Goal: Task Accomplishment & Management: Manage account settings

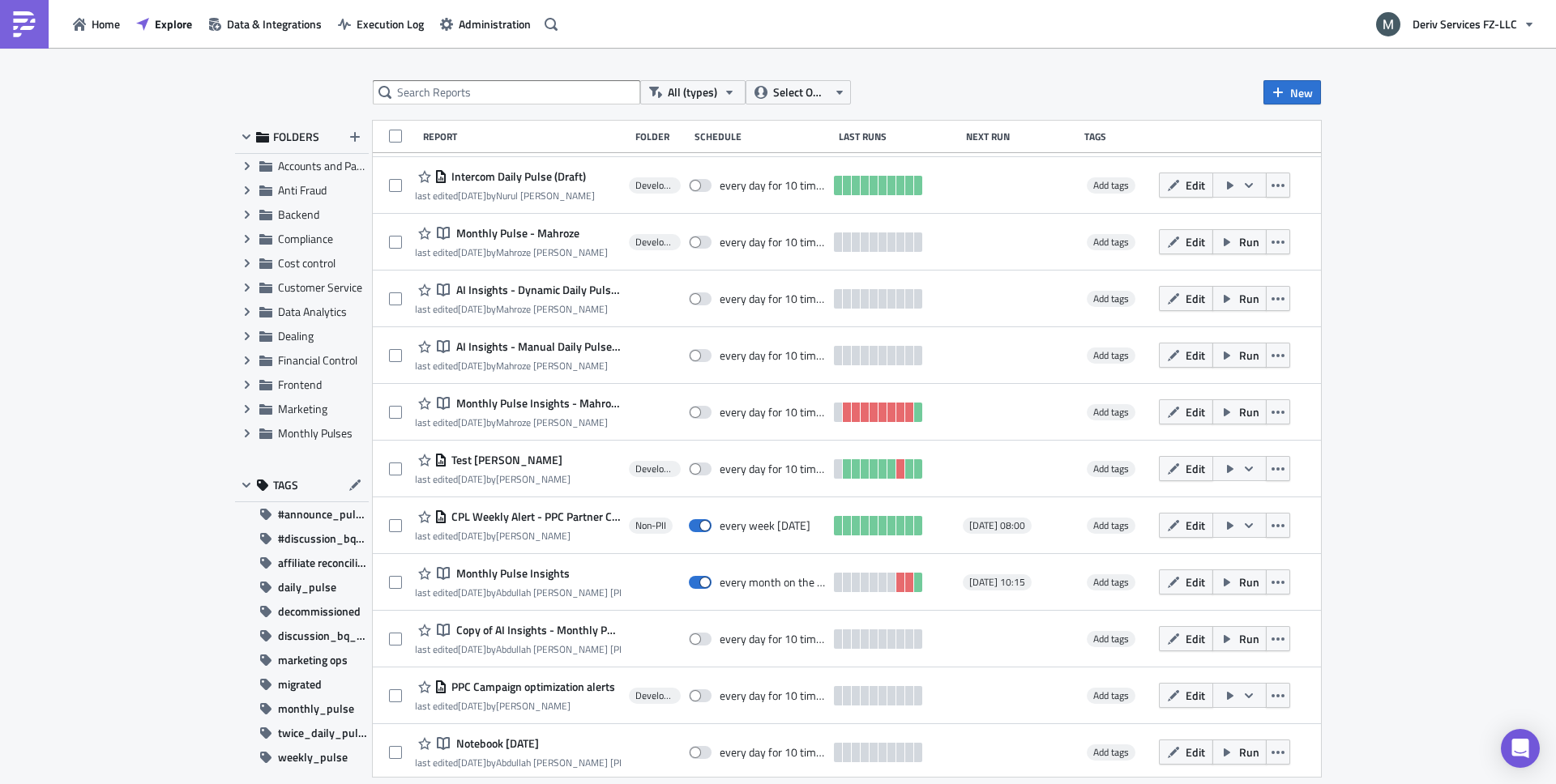
scroll to position [119, 0]
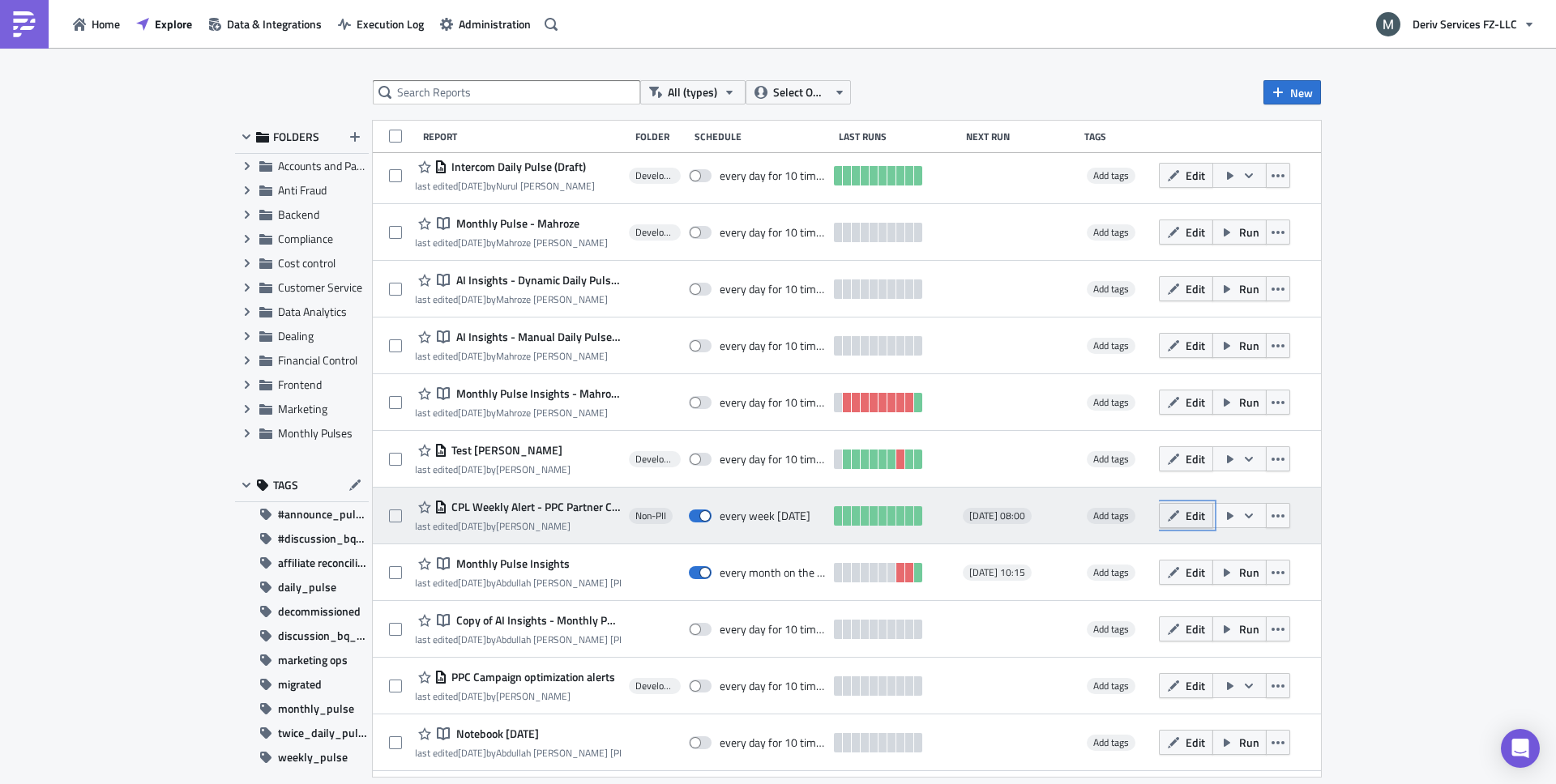
click at [1187, 523] on button "Edit" at bounding box center [1186, 516] width 54 height 25
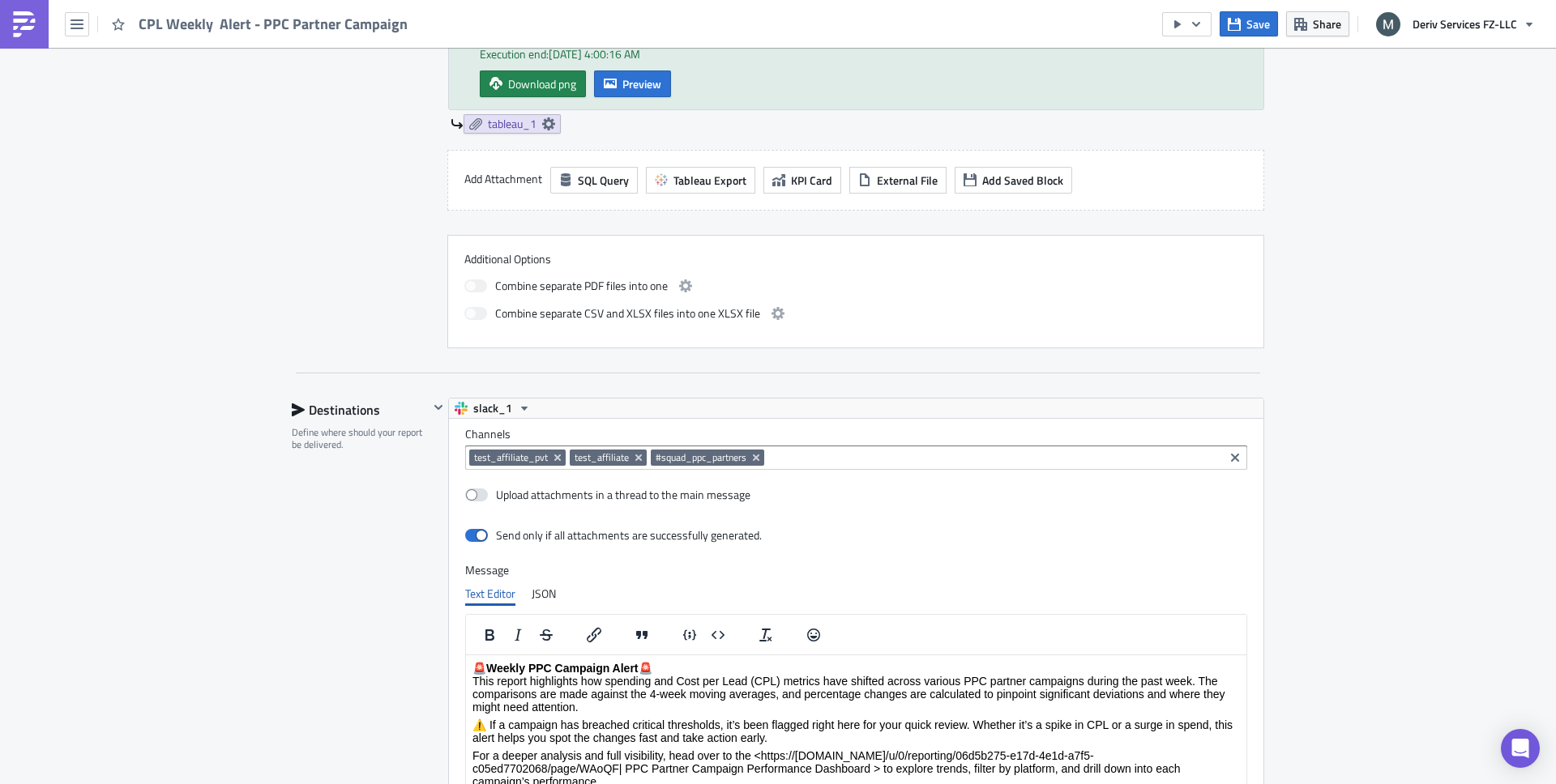
scroll to position [778, 0]
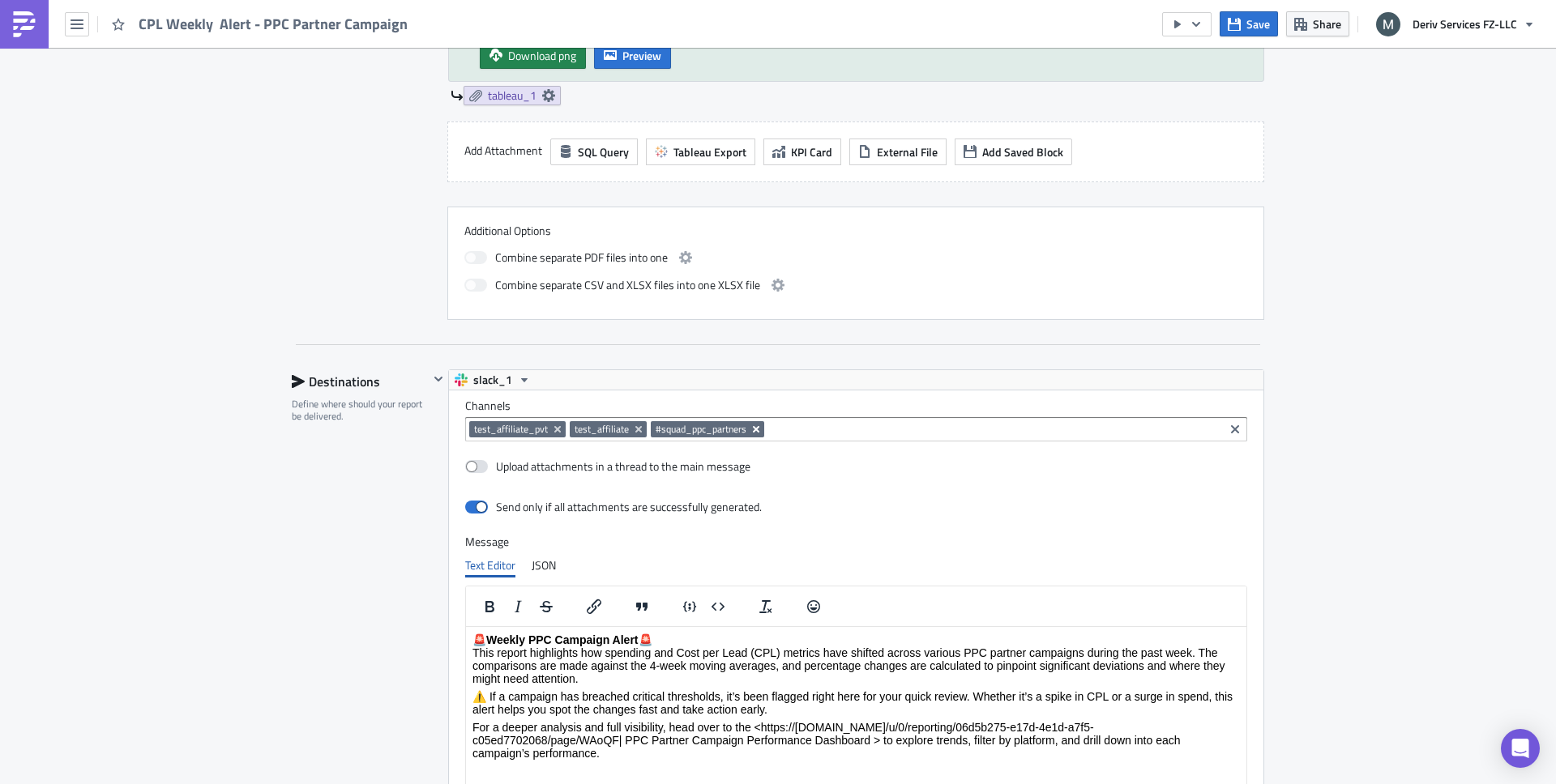
click at [758, 429] on icon "Remove Tag" at bounding box center [755, 429] width 13 height 13
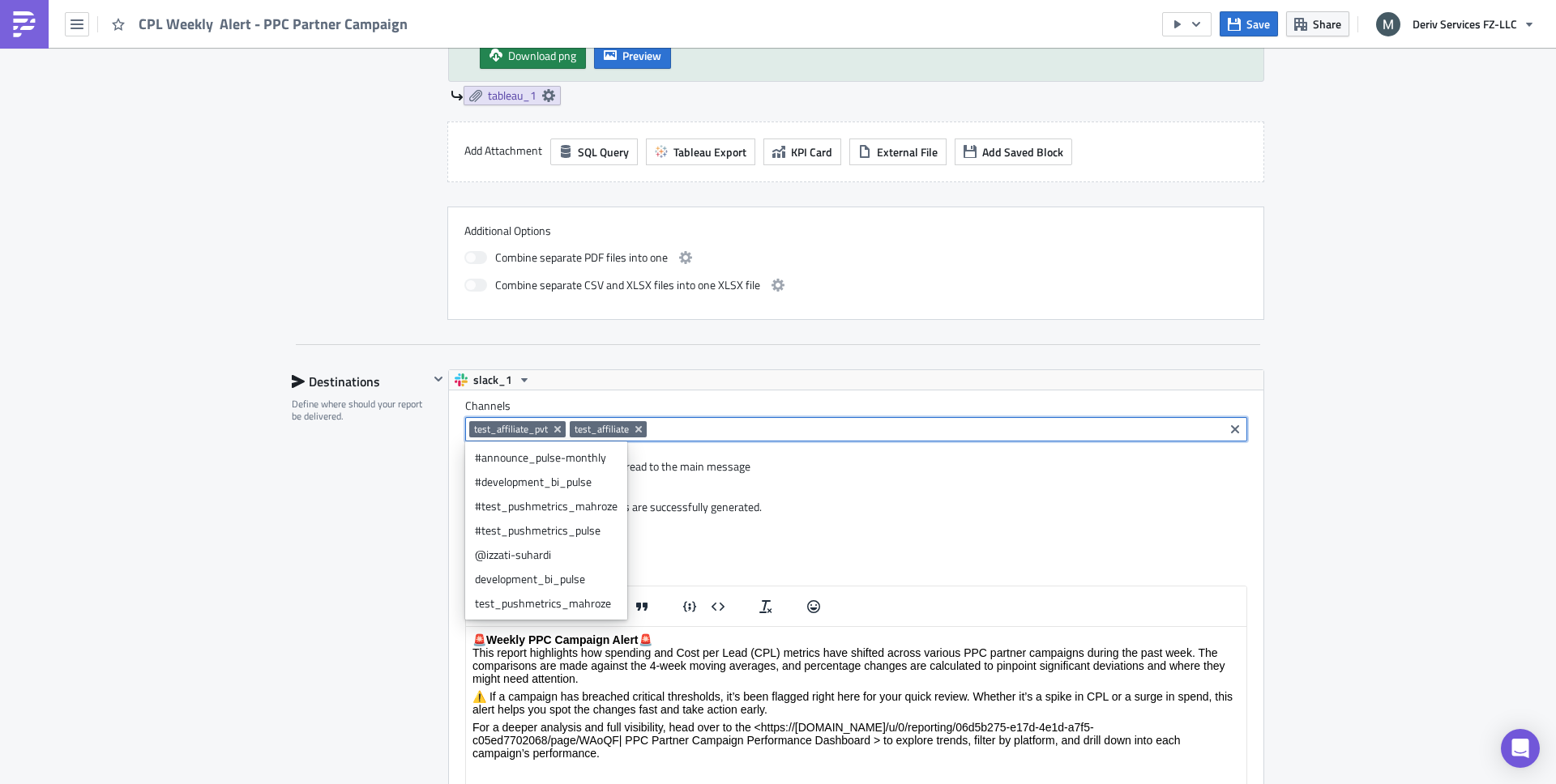
click at [758, 429] on input at bounding box center [935, 429] width 569 height 17
paste input "squad_ppc_partners_internal"
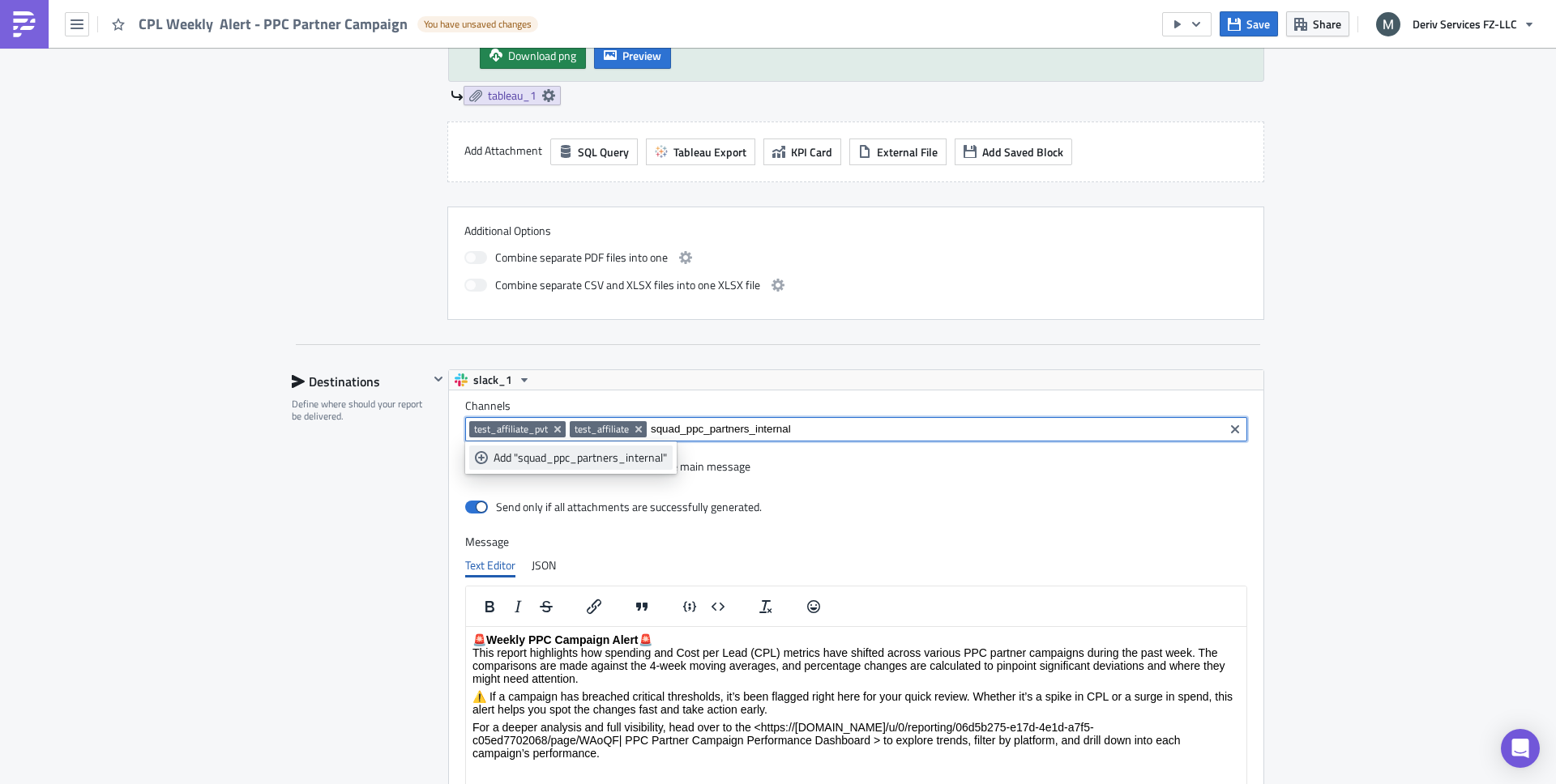
type input "squad_ppc_partners_internal"
click at [649, 461] on div "Add "squad_ppc_partners_internal"" at bounding box center [580, 457] width 173 height 17
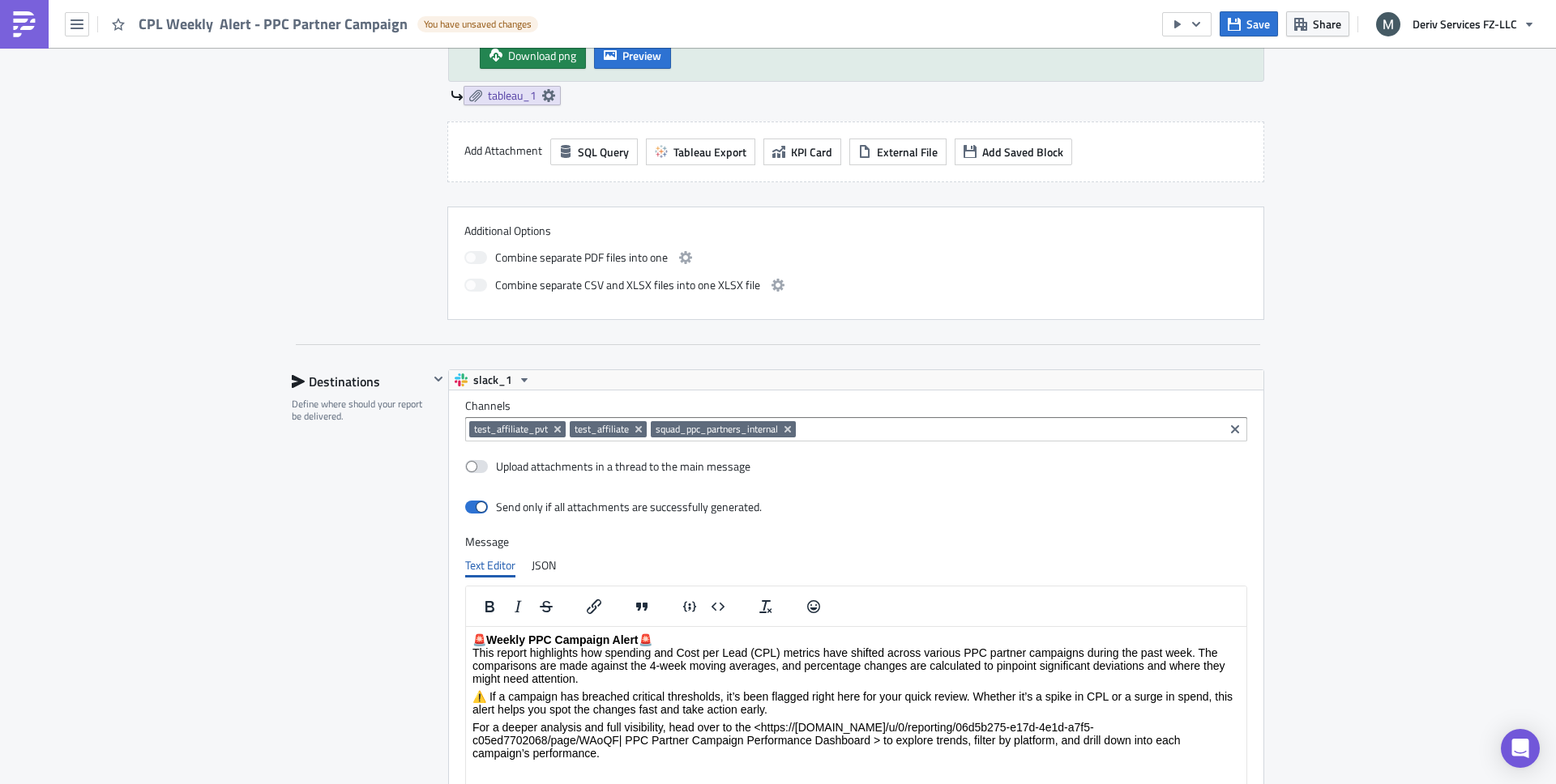
click at [1316, 414] on div "Non-PII Execution Log Edit " CPL Weekly Alert - PPC Partner Campaign " Draft Se…" at bounding box center [778, 247] width 1556 height 1955
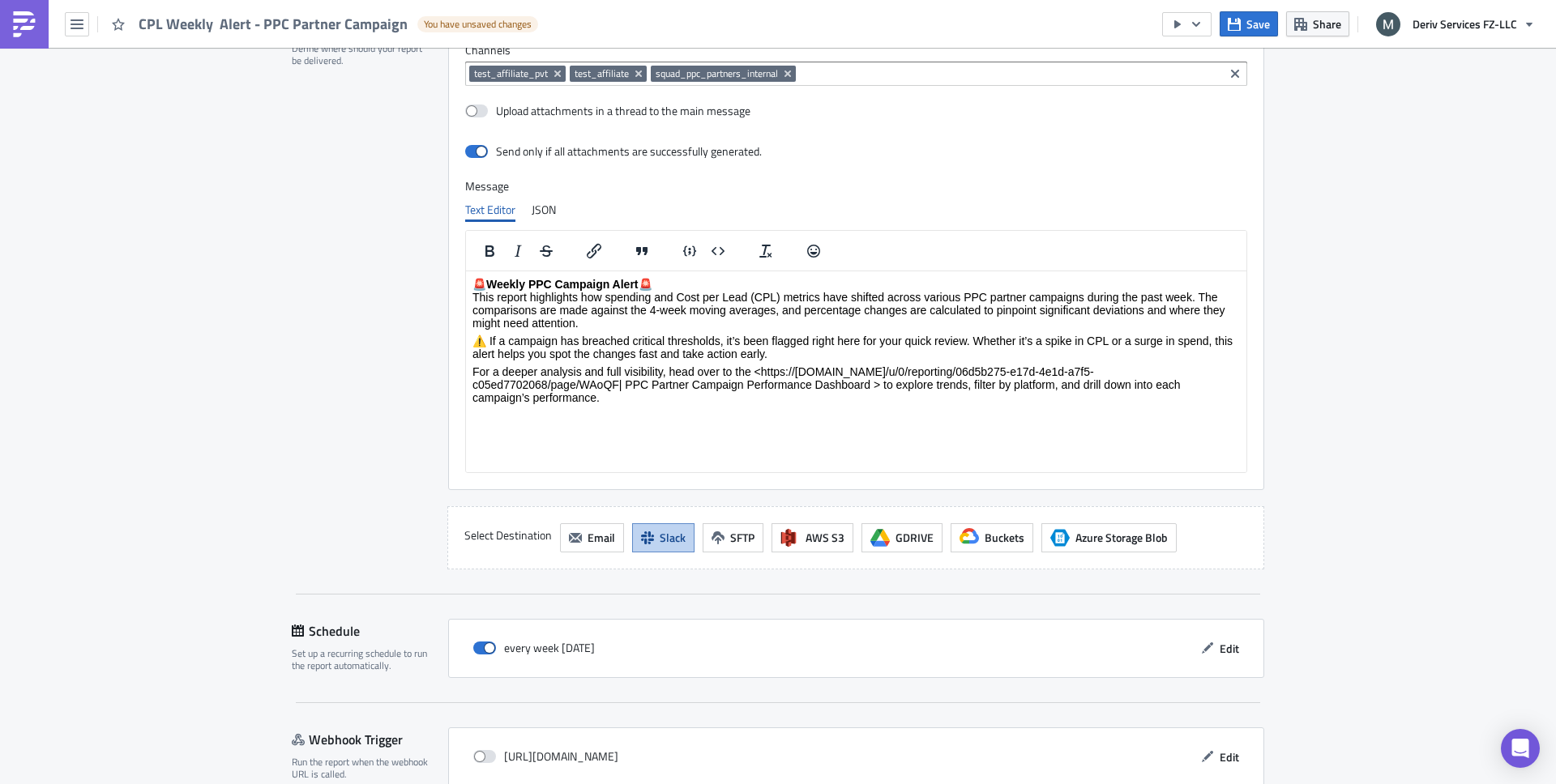
scroll to position [1216, 0]
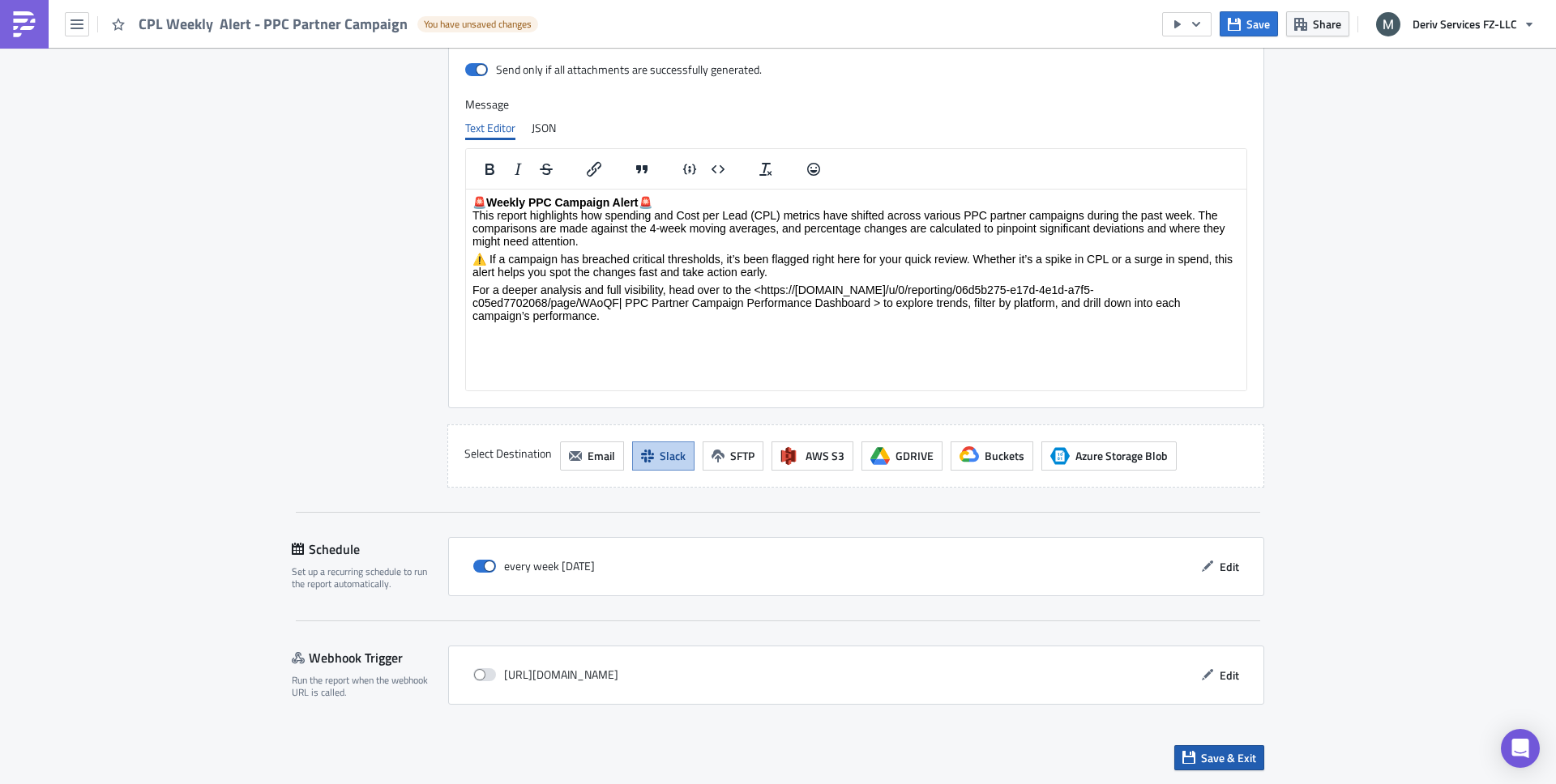
click at [1228, 765] on span "Save & Exit" at bounding box center [1228, 757] width 55 height 17
